Goal: Information Seeking & Learning: Understand process/instructions

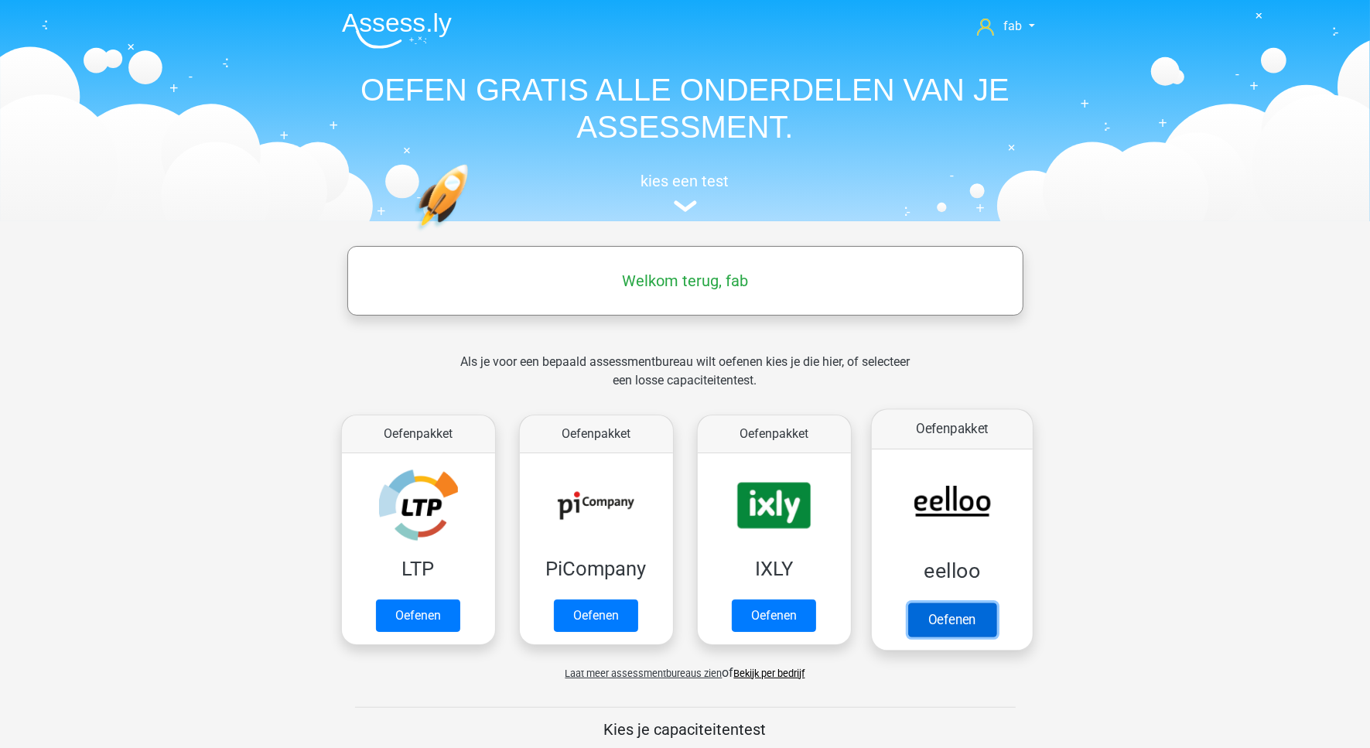
click at [950, 621] on link "Oefenen" at bounding box center [952, 620] width 88 height 34
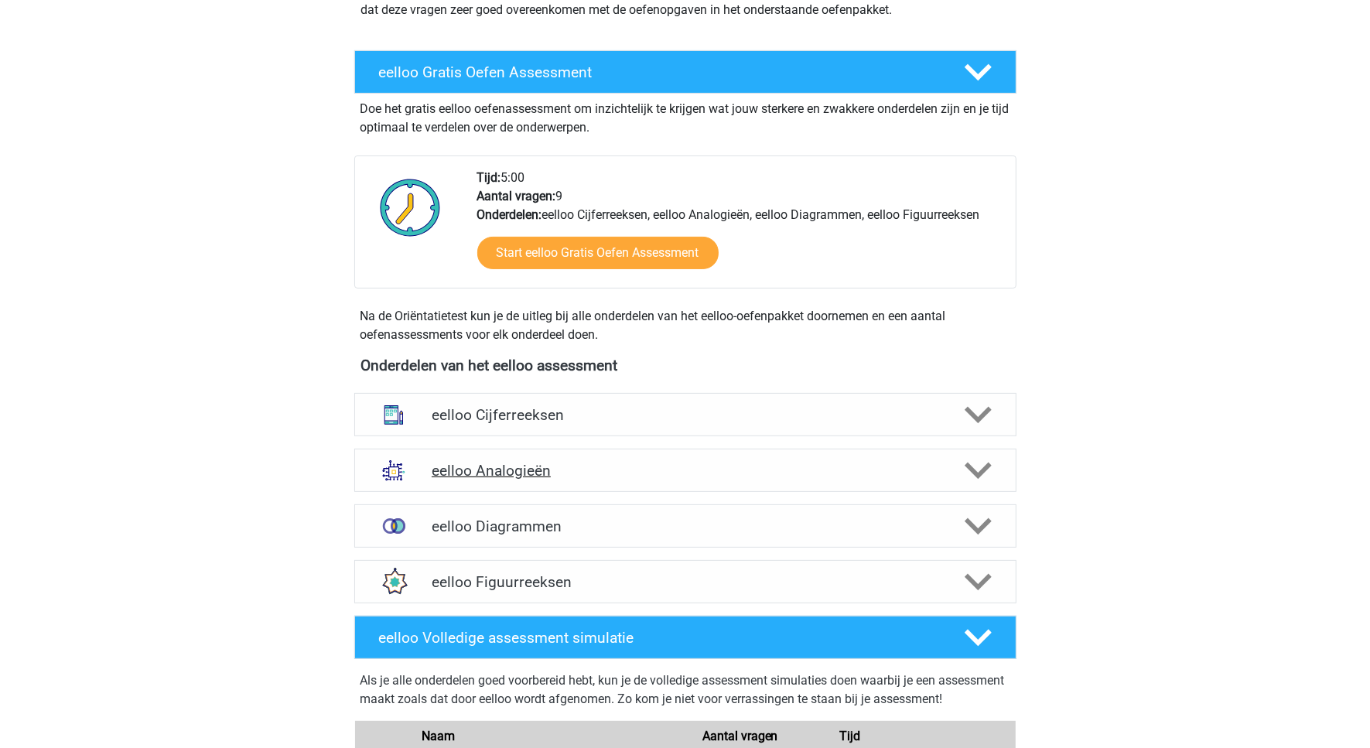
scroll to position [290, 0]
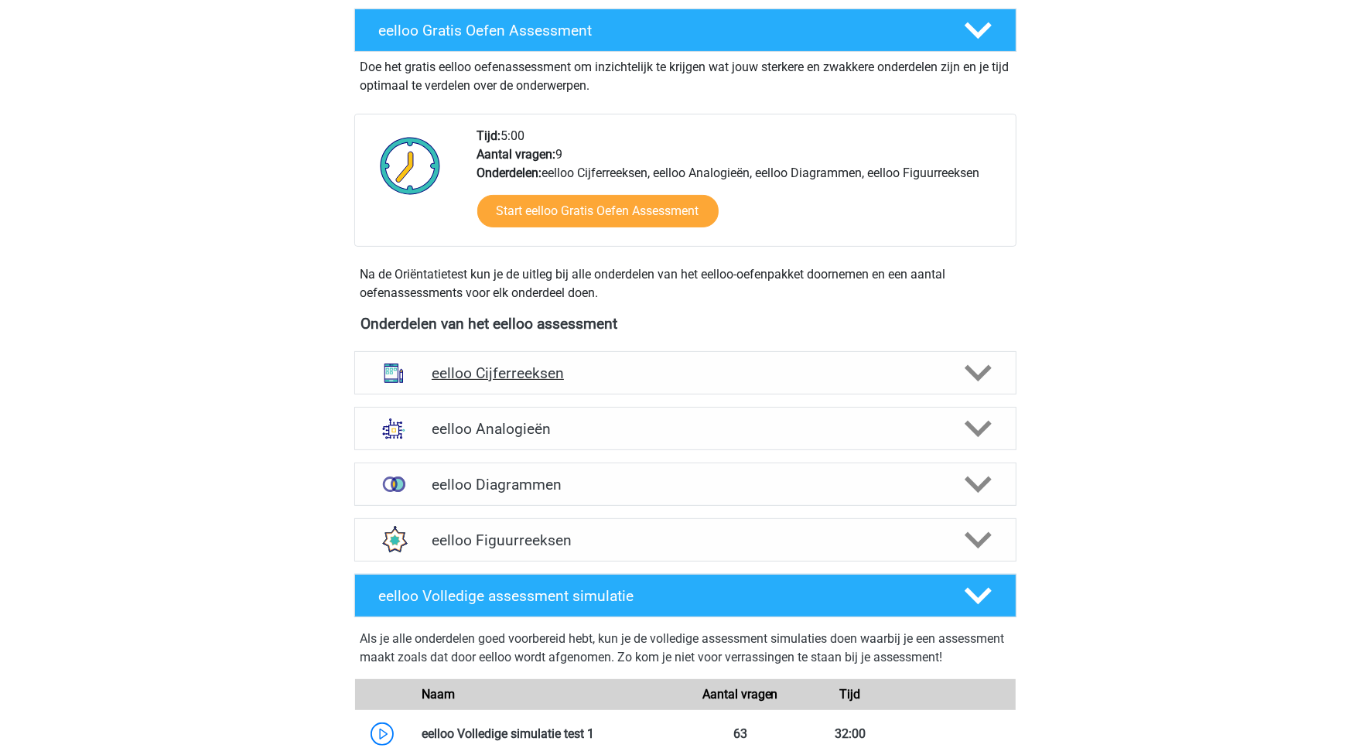
click at [519, 368] on h4 "eelloo Cijferreeksen" at bounding box center [685, 373] width 507 height 18
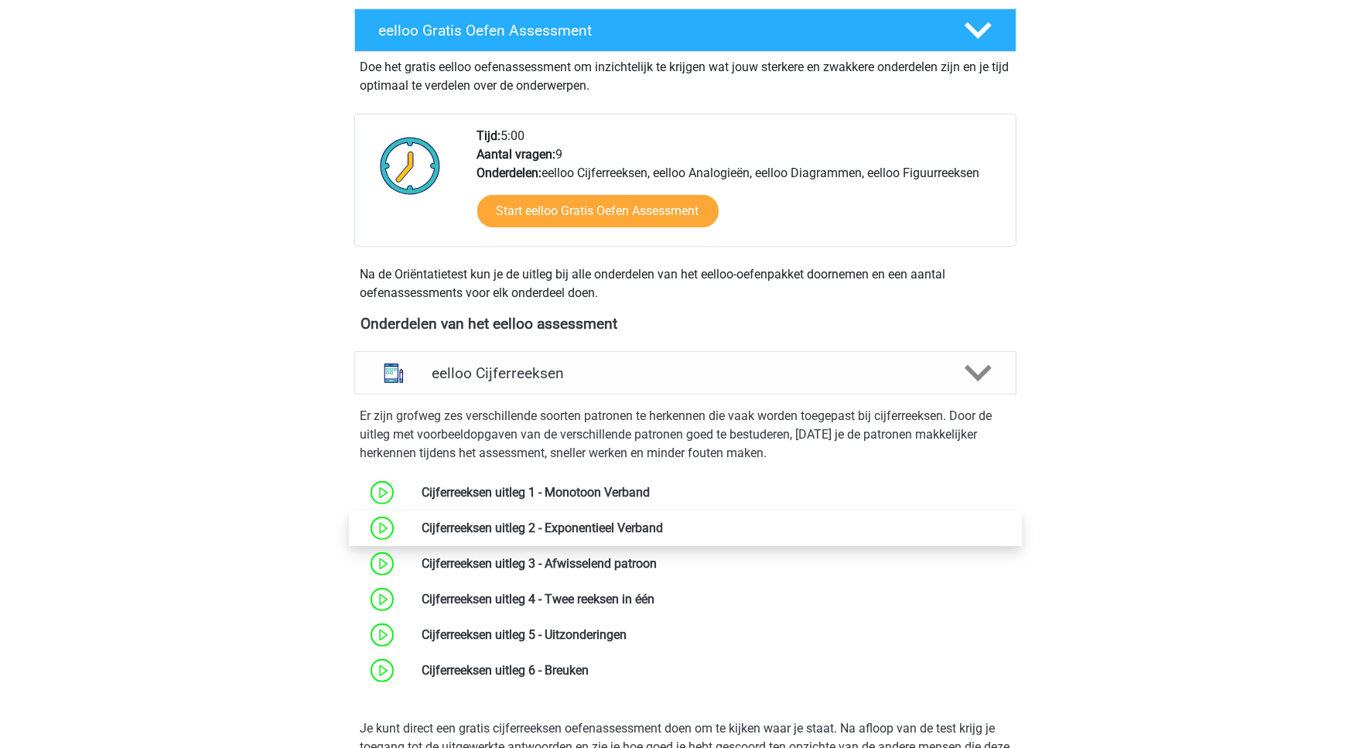
click at [663, 530] on link at bounding box center [663, 528] width 0 height 15
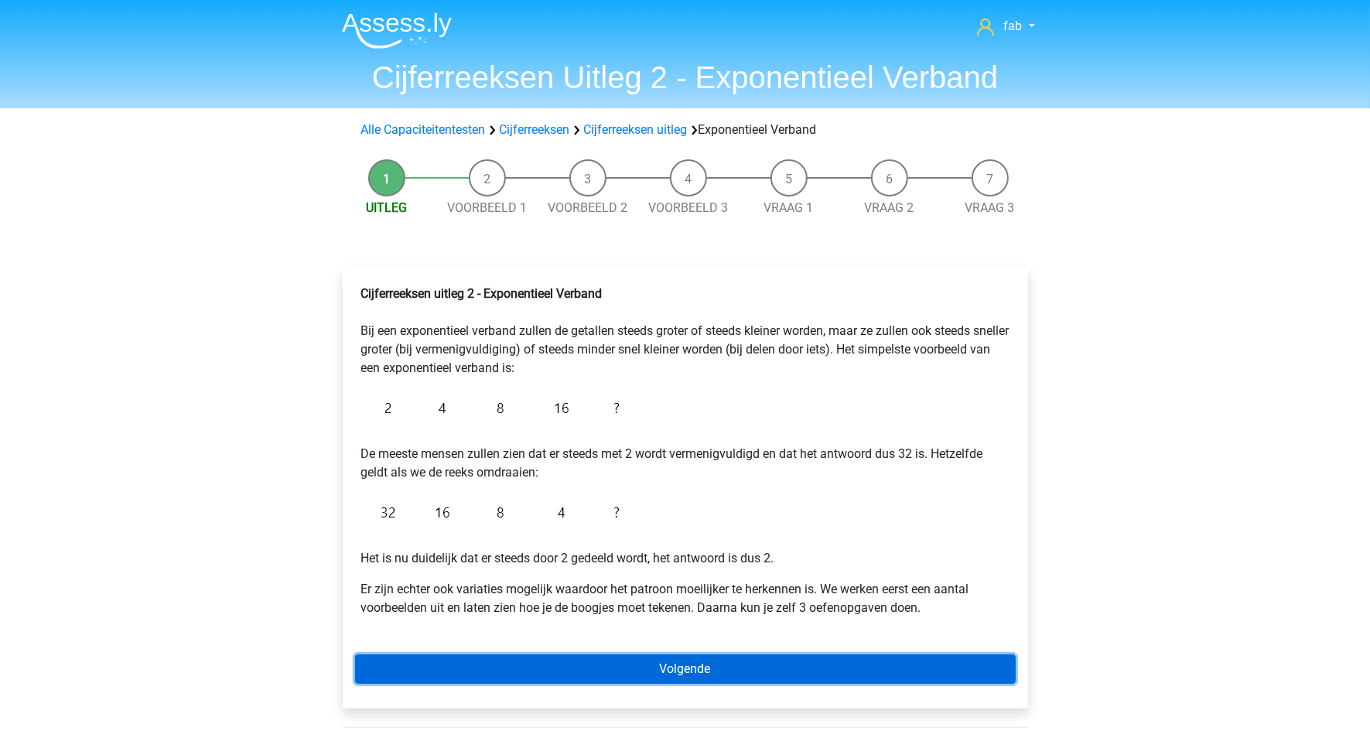
click at [697, 668] on link "Volgende" at bounding box center [685, 669] width 661 height 29
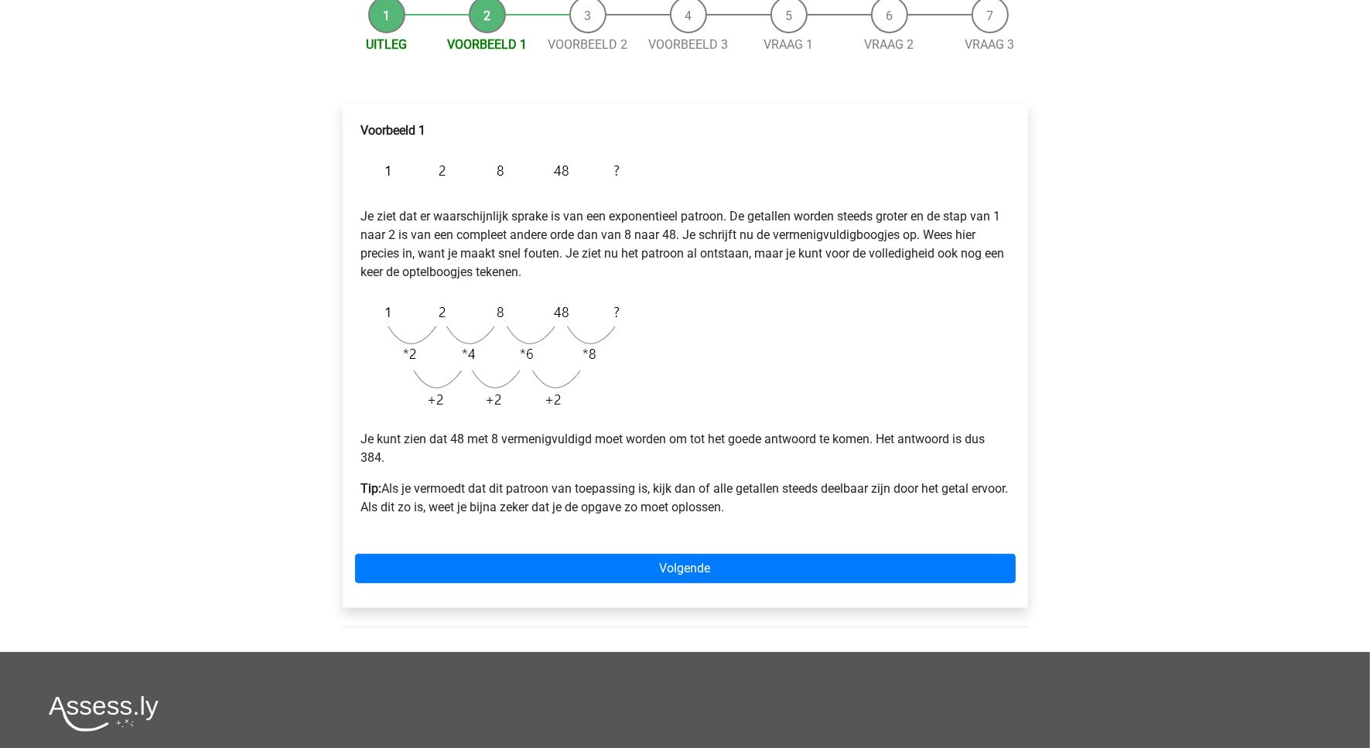
scroll to position [193, 0]
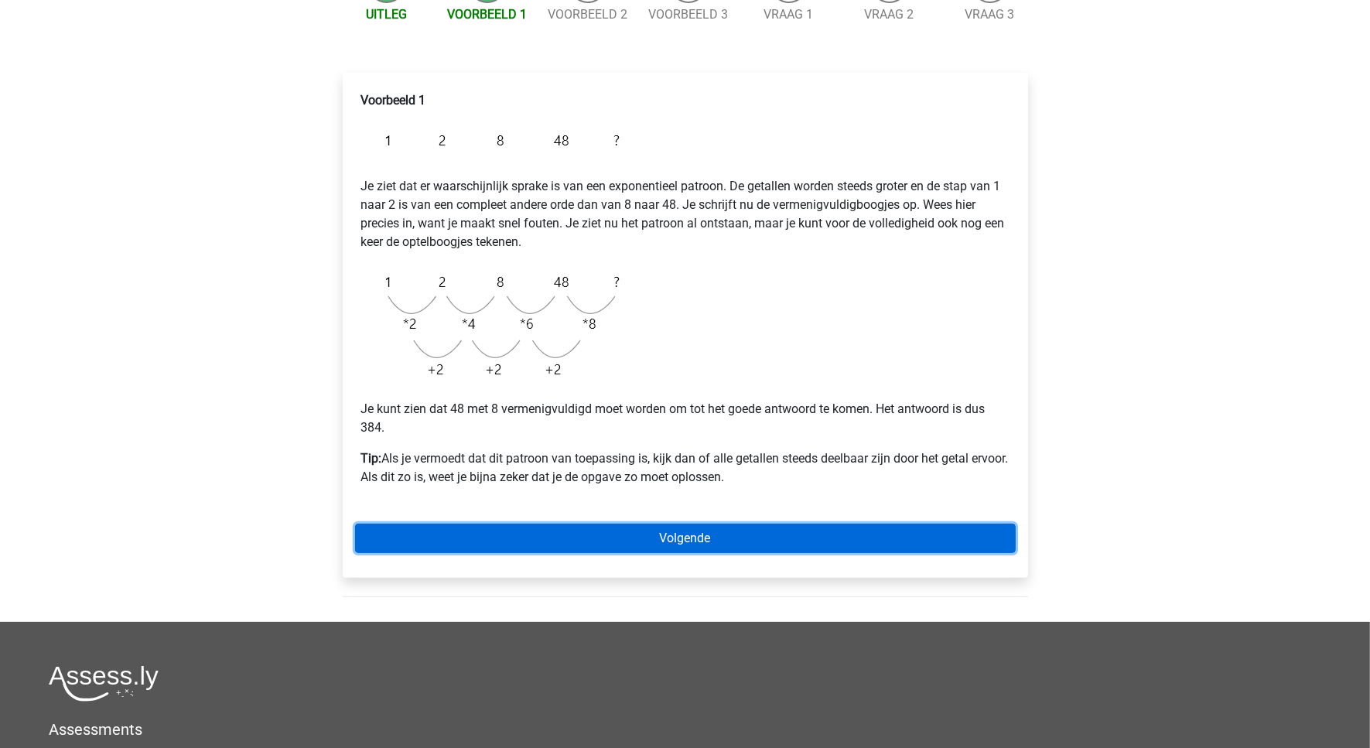
click at [717, 536] on link "Volgende" at bounding box center [685, 538] width 661 height 29
